Goal: Task Accomplishment & Management: Manage account settings

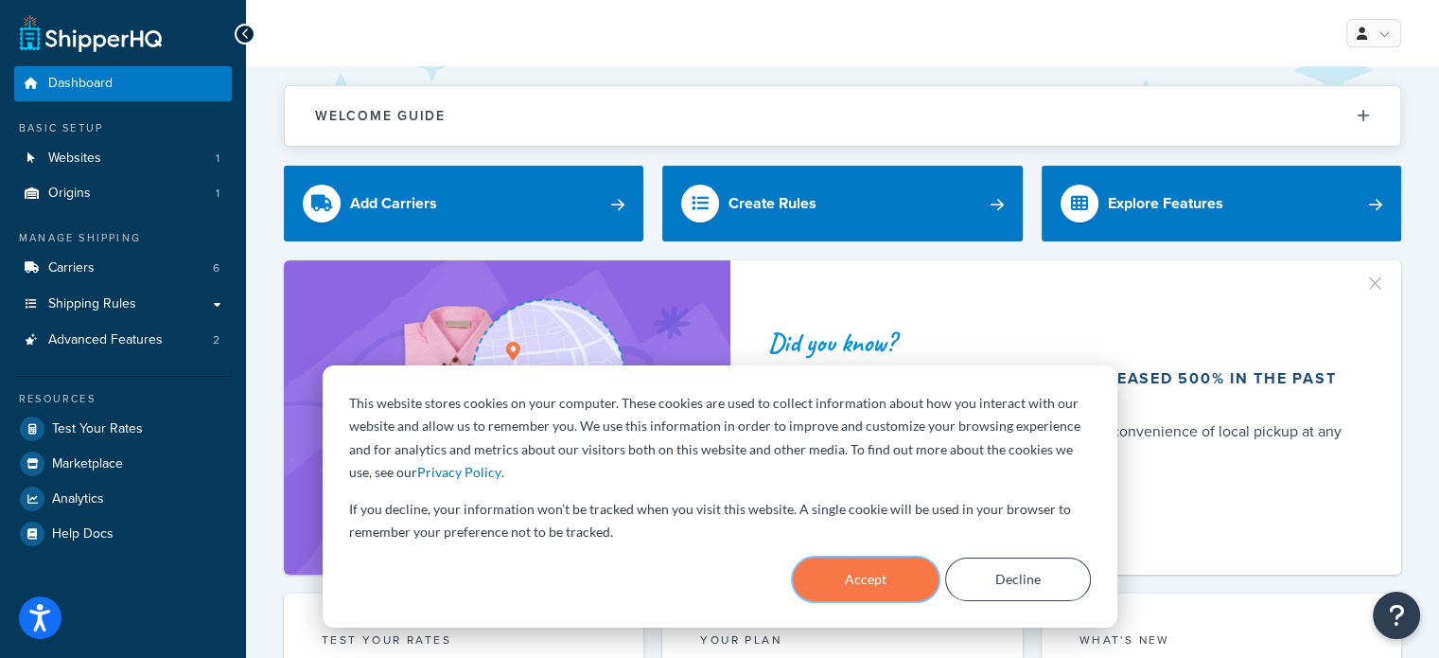
click at [847, 571] on button "Accept" at bounding box center [866, 579] width 146 height 44
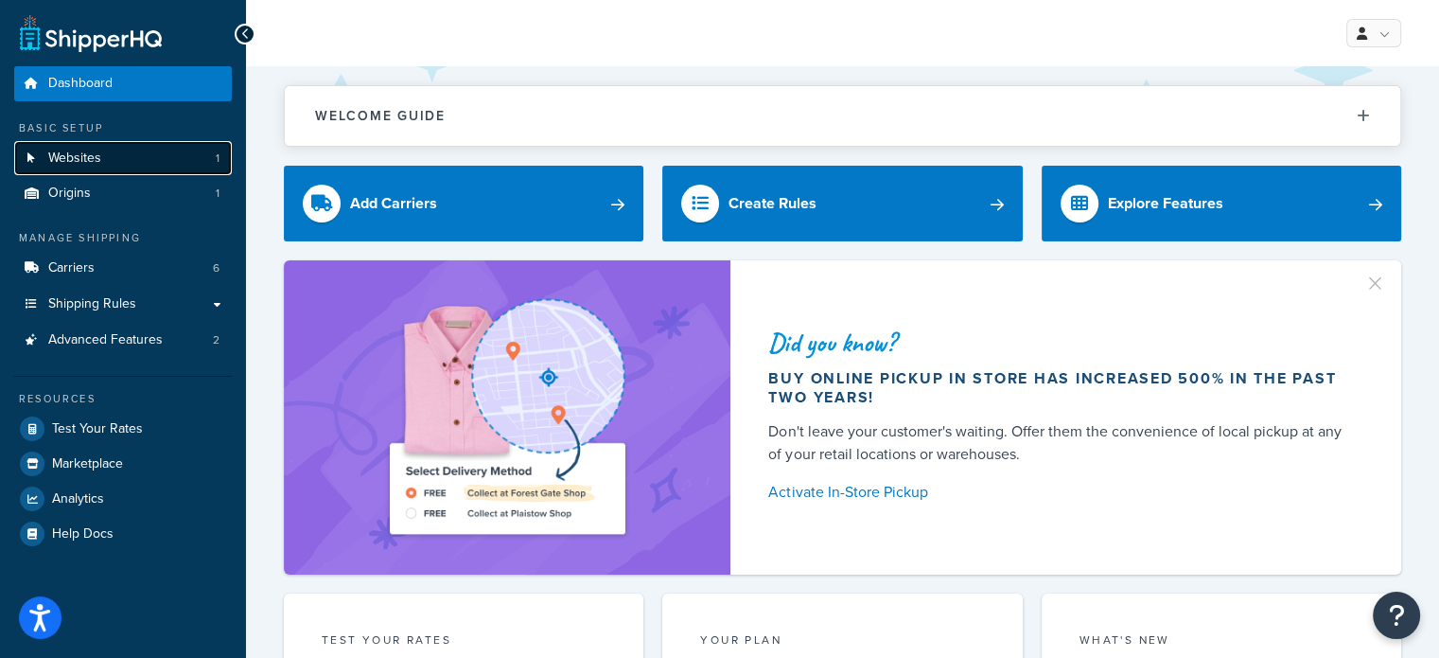
click at [122, 150] on link "Websites 1" at bounding box center [123, 158] width 218 height 35
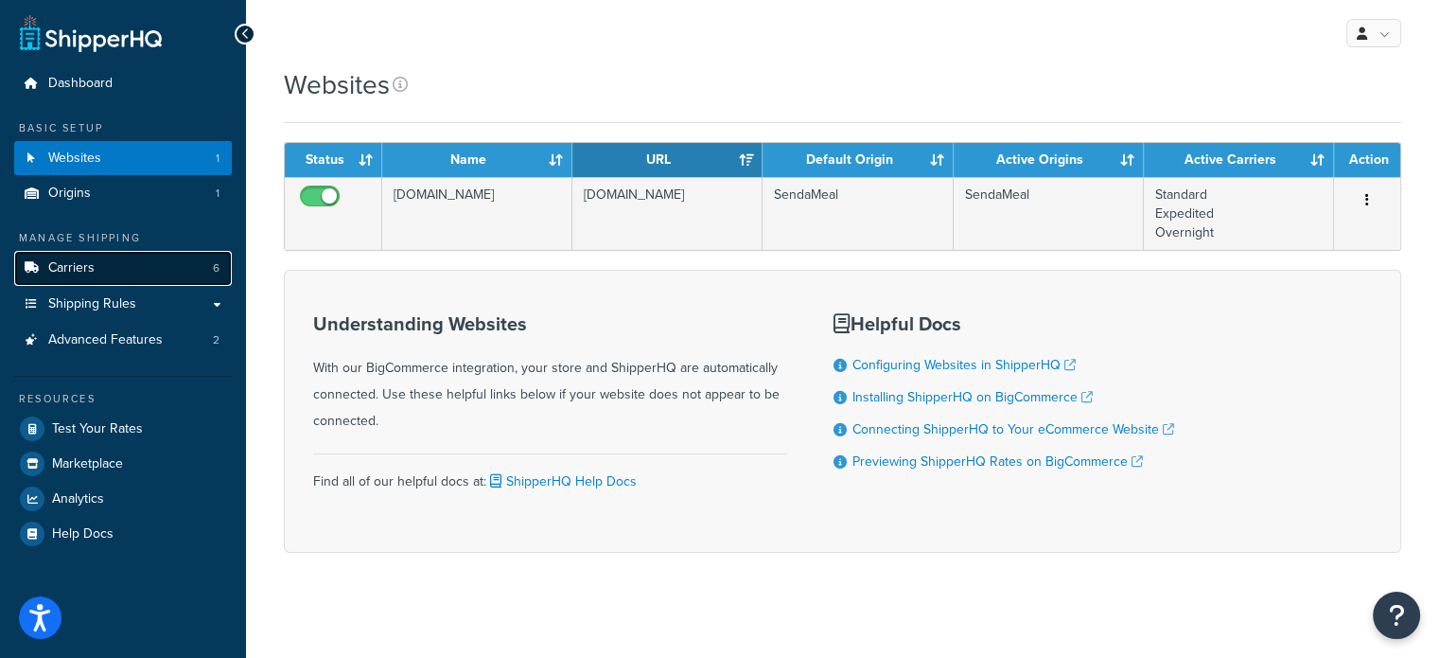
click at [121, 272] on link "Carriers 6" at bounding box center [123, 268] width 218 height 35
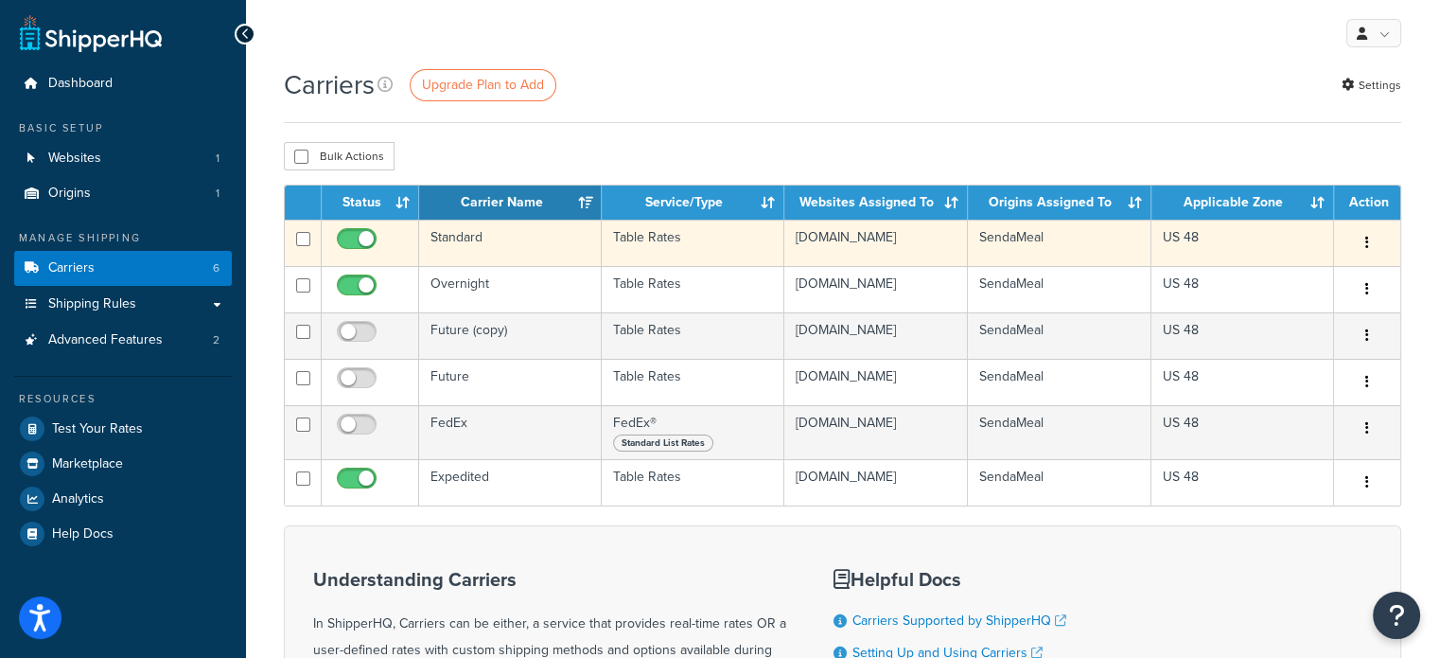
click at [731, 263] on td "Table Rates" at bounding box center [693, 243] width 183 height 46
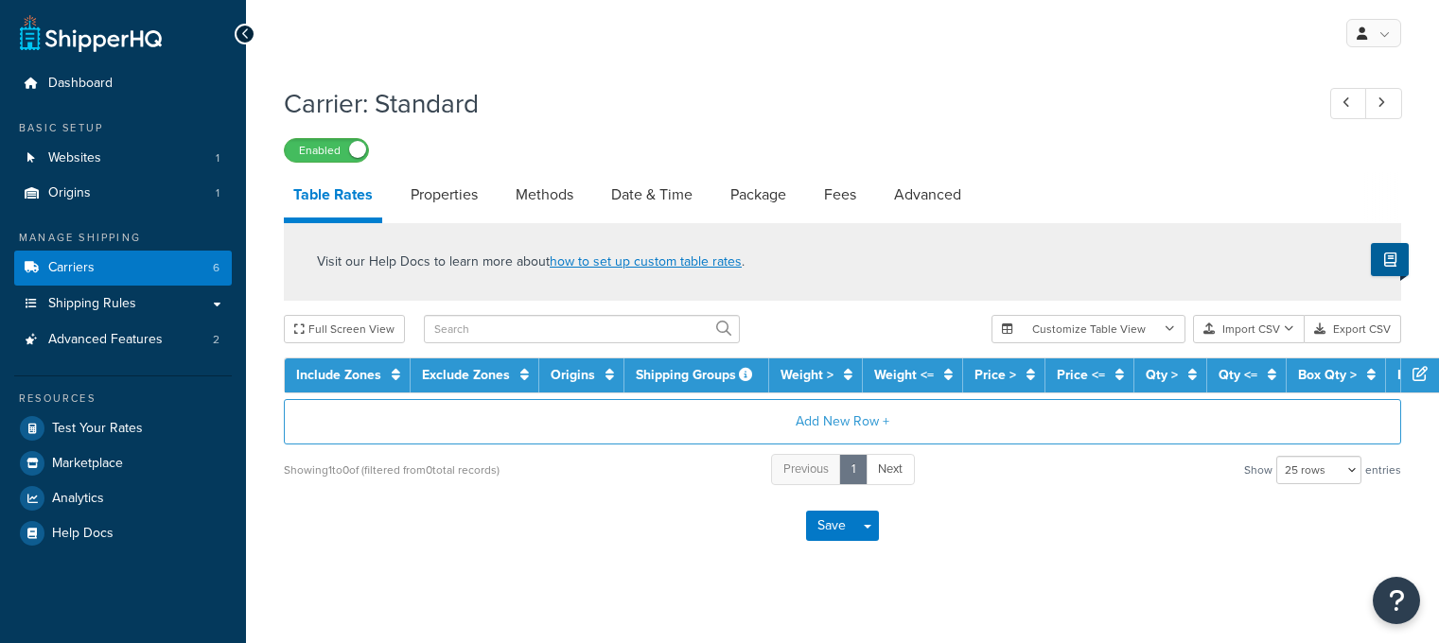
select select "25"
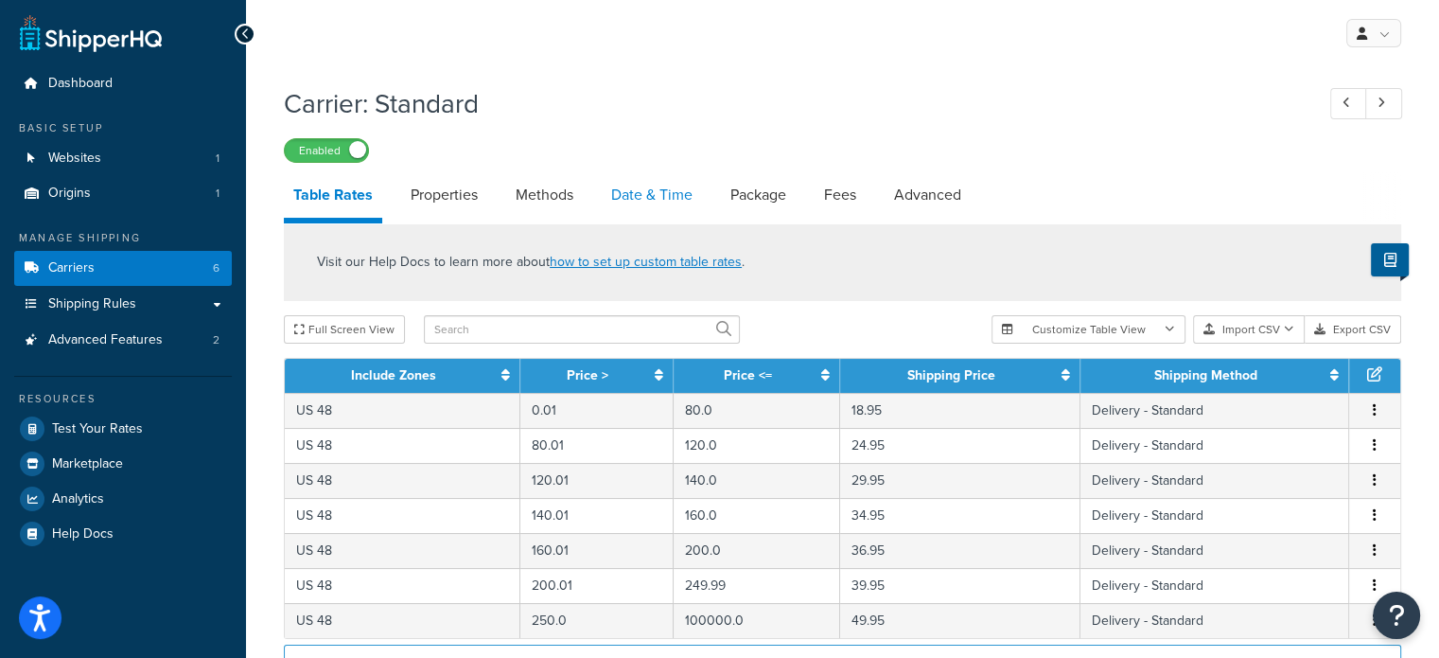
click at [659, 198] on link "Date & Time" at bounding box center [652, 194] width 100 height 45
select select "yMMMd"
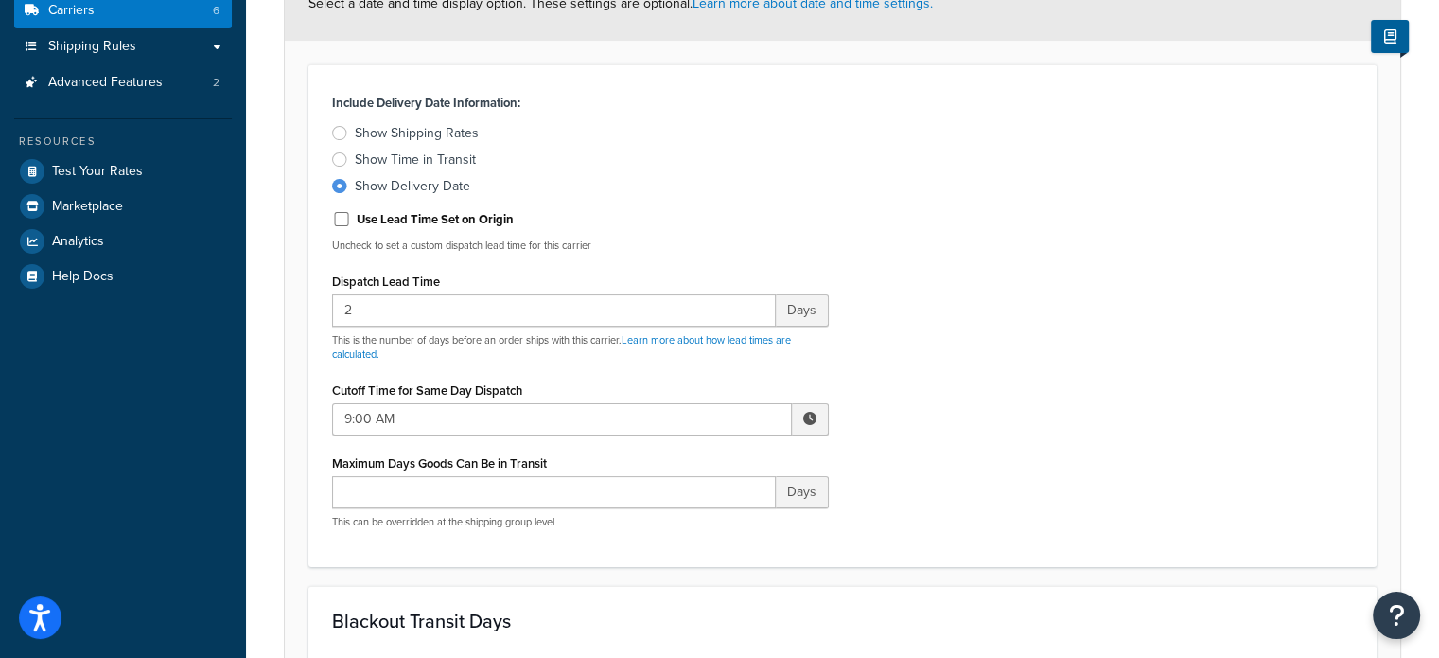
scroll to position [255, 0]
click at [391, 162] on div "Show Time in Transit" at bounding box center [415, 161] width 121 height 19
click at [0, 0] on input "Show Time in Transit" at bounding box center [0, 0] width 0 height 0
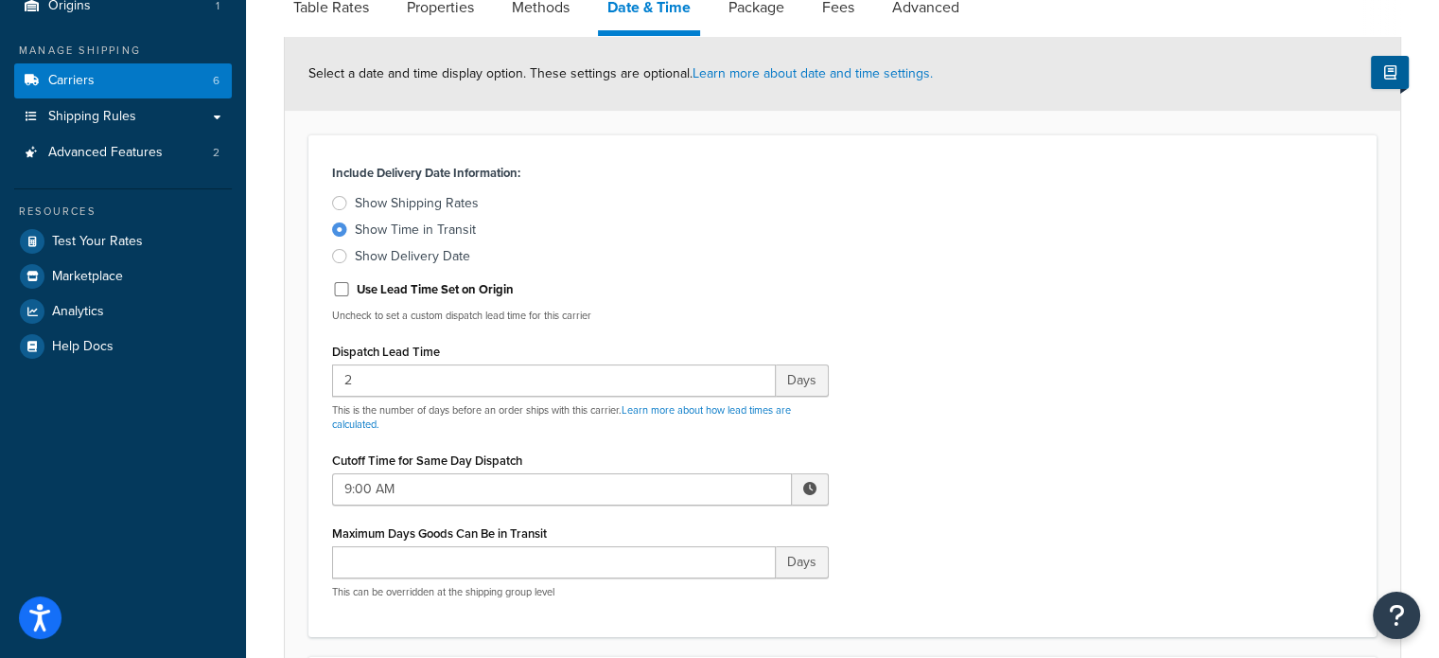
scroll to position [183, 0]
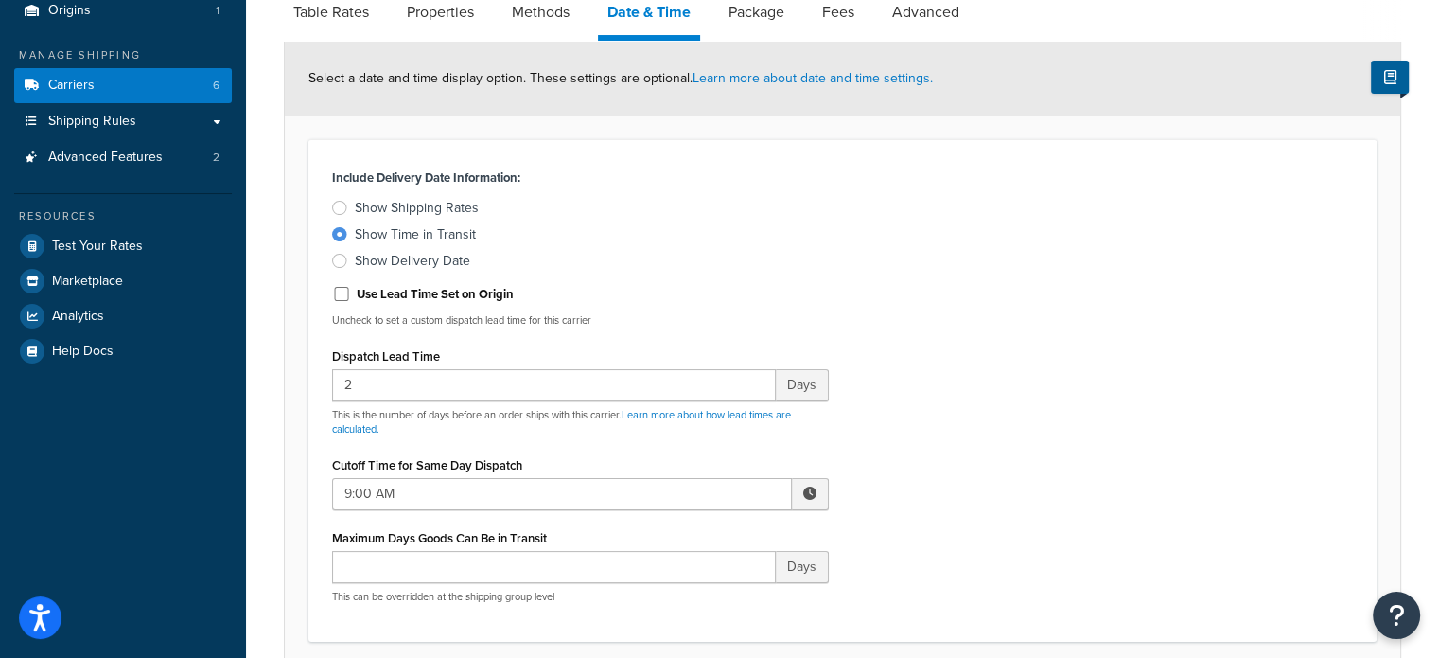
click at [355, 264] on div "Show Delivery Date" at bounding box center [412, 261] width 115 height 19
click at [0, 0] on input "Show Delivery Date" at bounding box center [0, 0] width 0 height 0
select select "yMMMd"
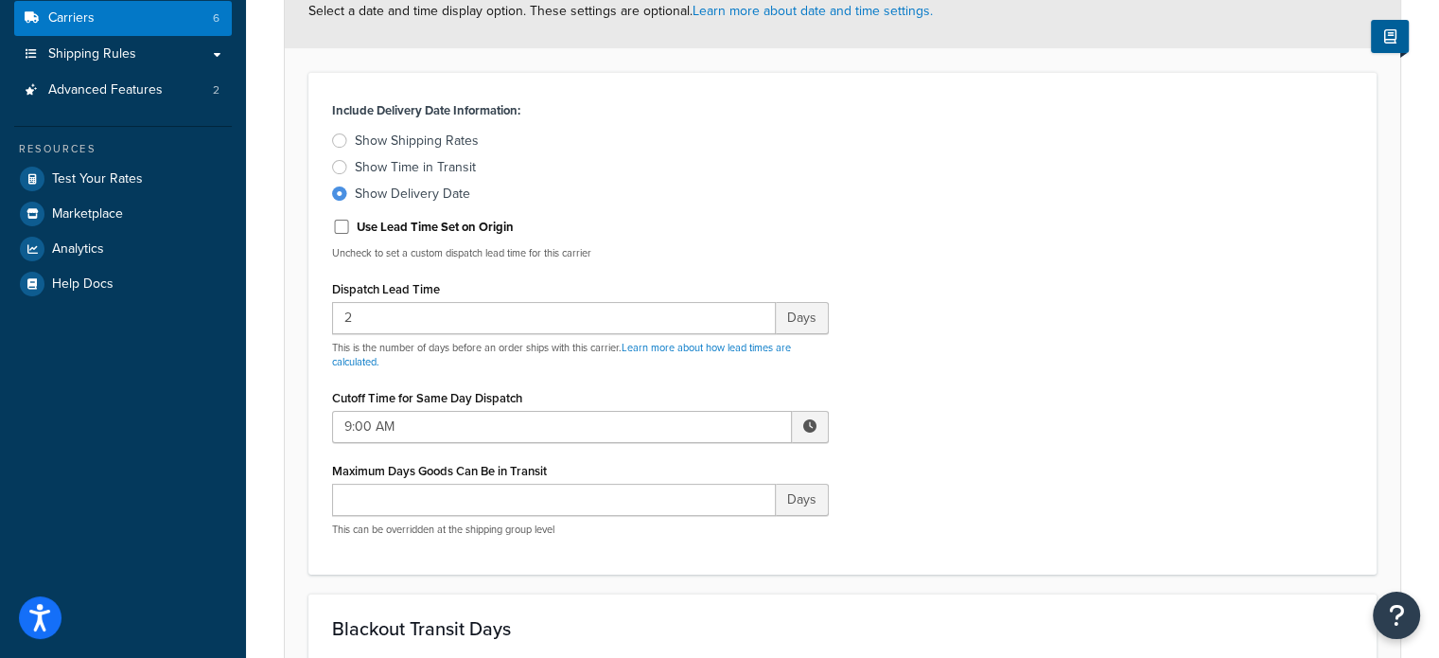
scroll to position [256, 0]
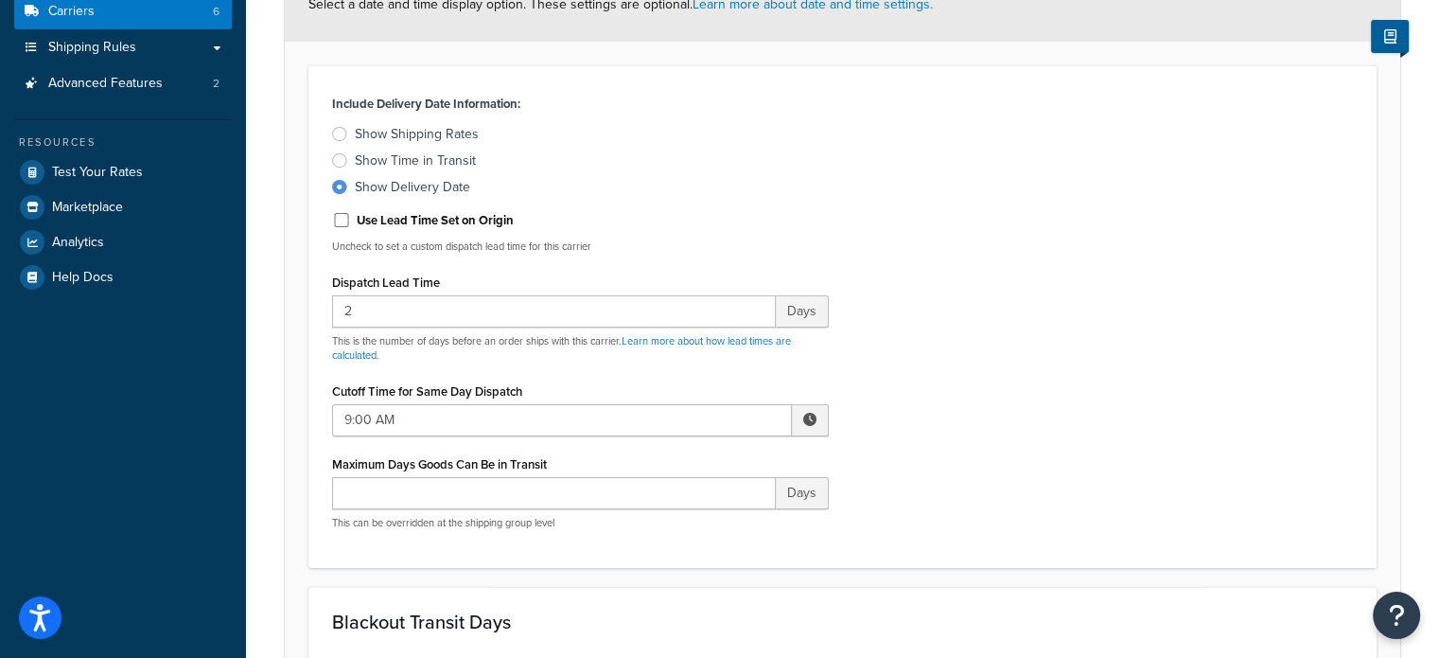
click at [341, 160] on div at bounding box center [339, 160] width 15 height 14
click at [0, 0] on input "Show Time in Transit" at bounding box center [0, 0] width 0 height 0
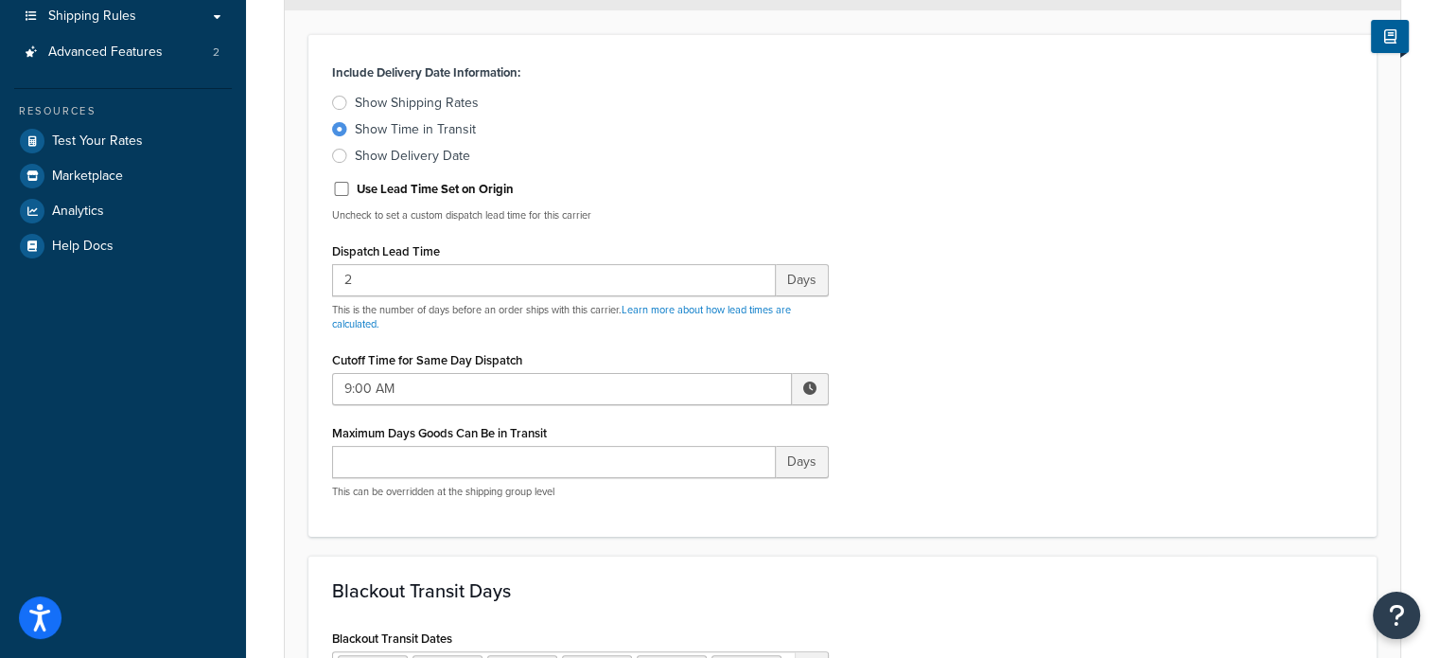
scroll to position [284, 0]
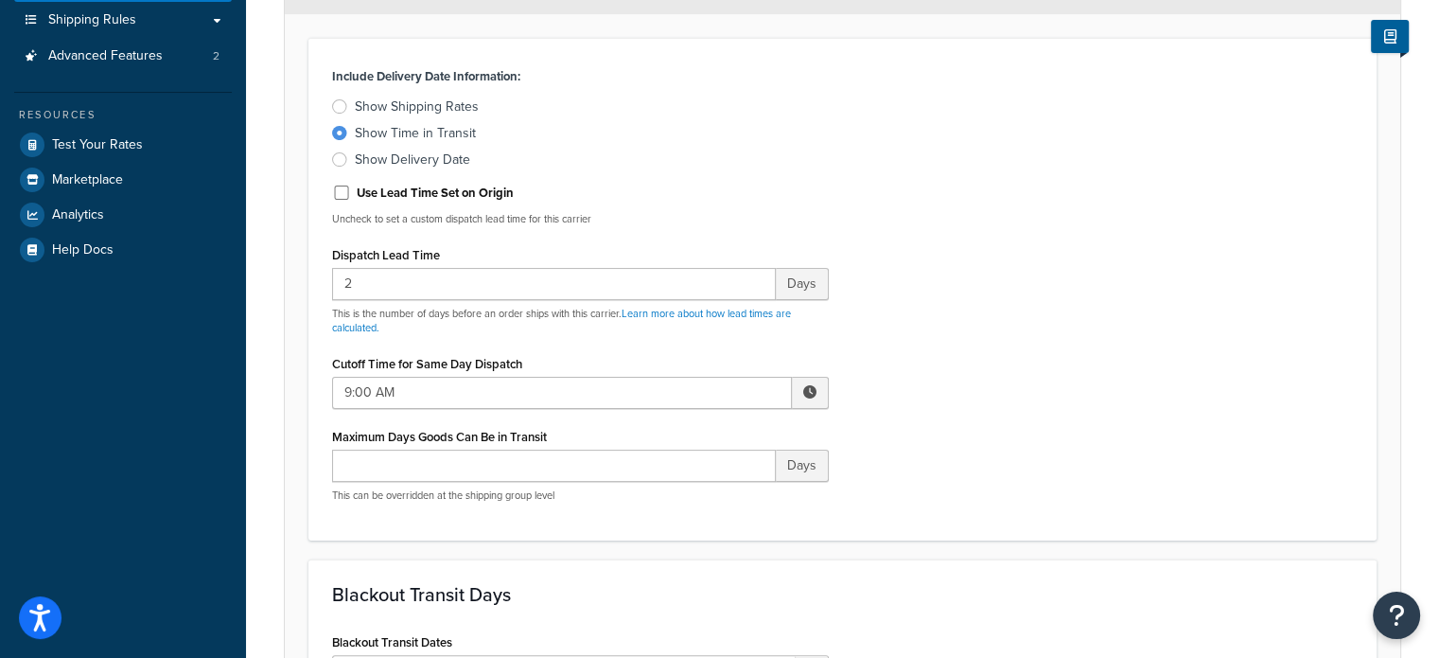
click at [336, 154] on div at bounding box center [339, 159] width 15 height 14
click at [0, 0] on input "Show Delivery Date" at bounding box center [0, 0] width 0 height 0
select select "yMMMd"
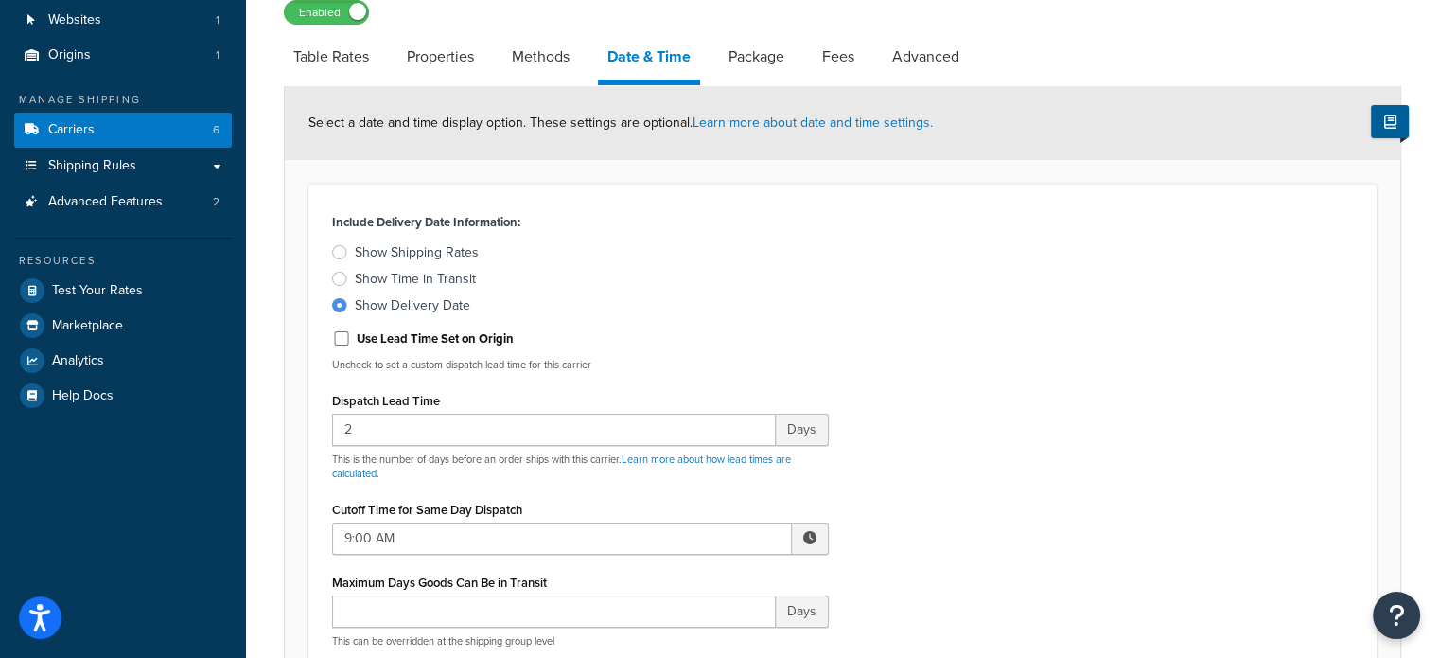
scroll to position [0, 0]
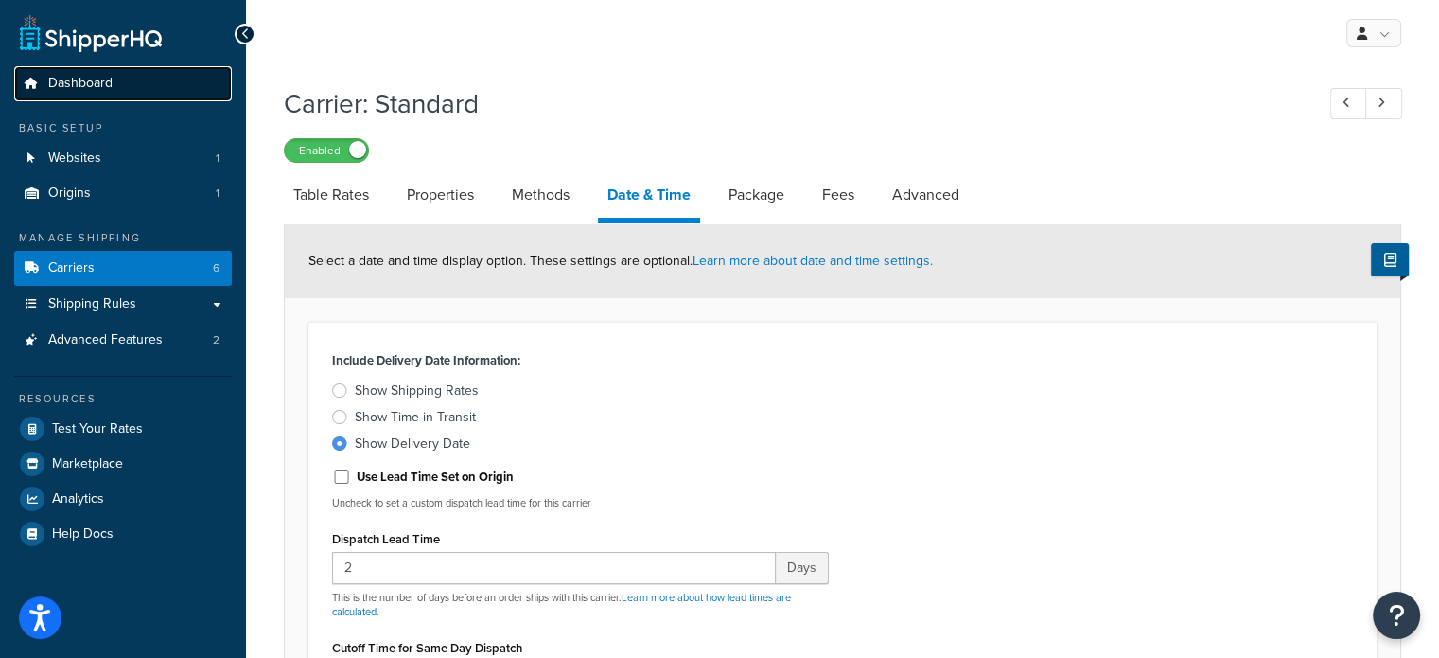
click at [67, 82] on span "Dashboard" at bounding box center [80, 84] width 64 height 16
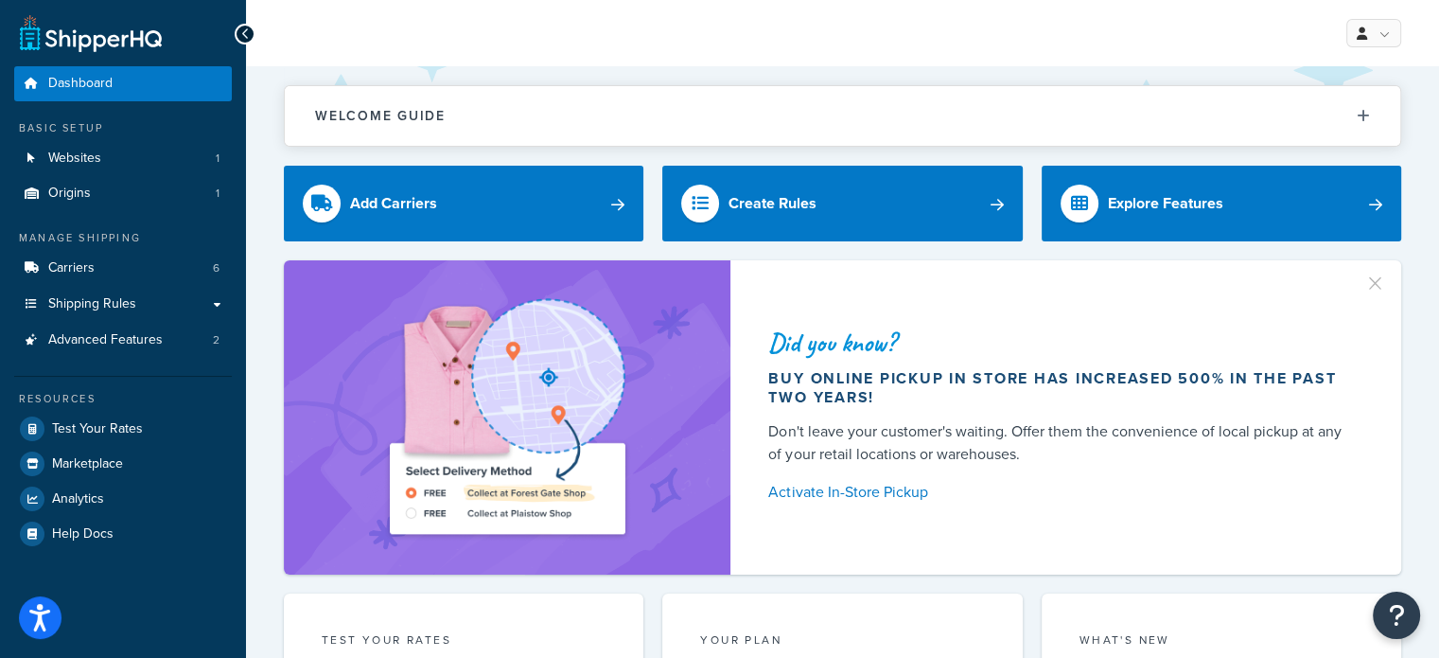
click at [238, 32] on div at bounding box center [245, 34] width 21 height 21
